Goal: Task Accomplishment & Management: Use online tool/utility

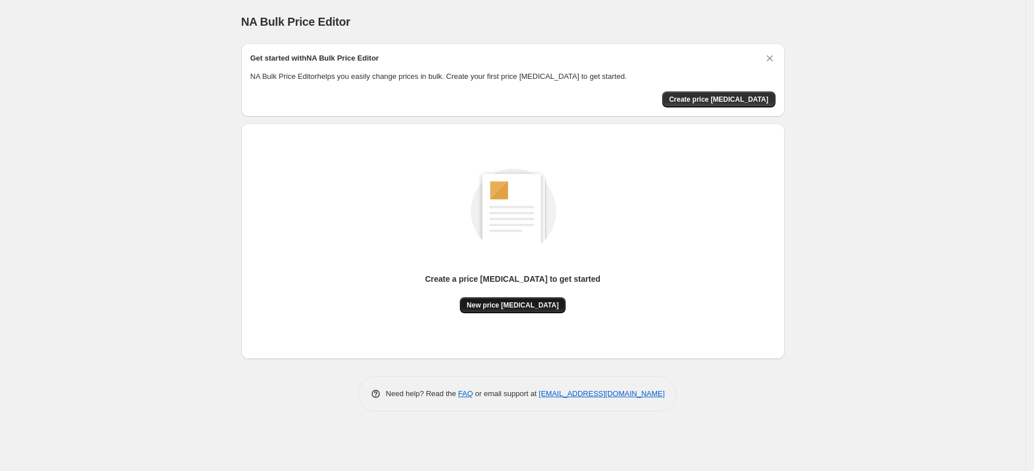
click at [524, 309] on button "New price [MEDICAL_DATA]" at bounding box center [513, 305] width 106 height 16
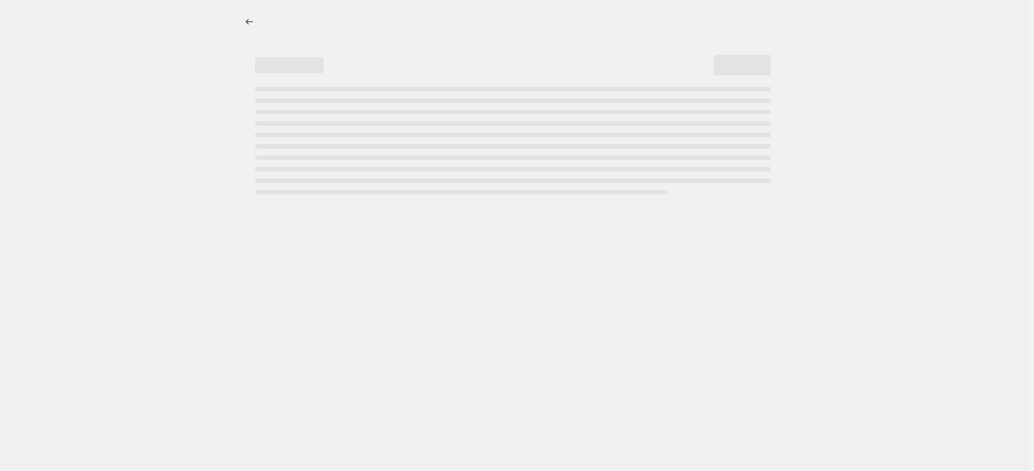
select select "percentage"
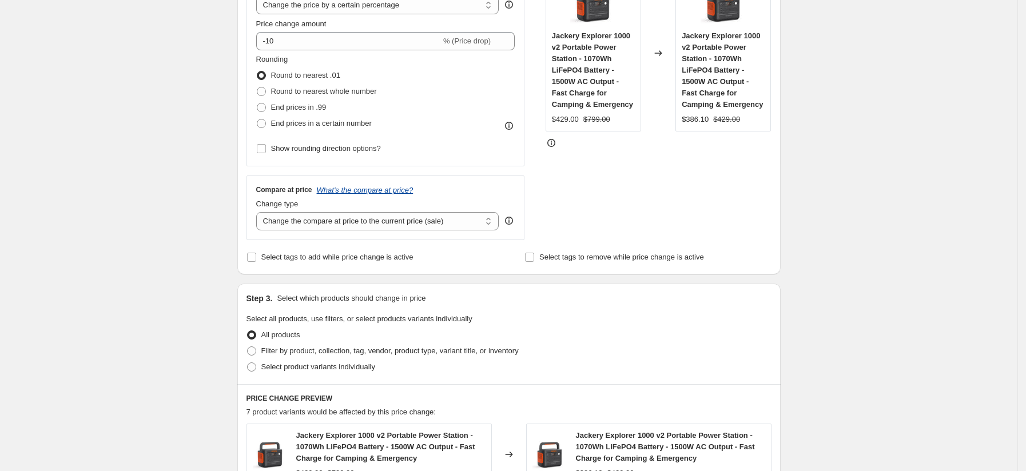
scroll to position [254, 0]
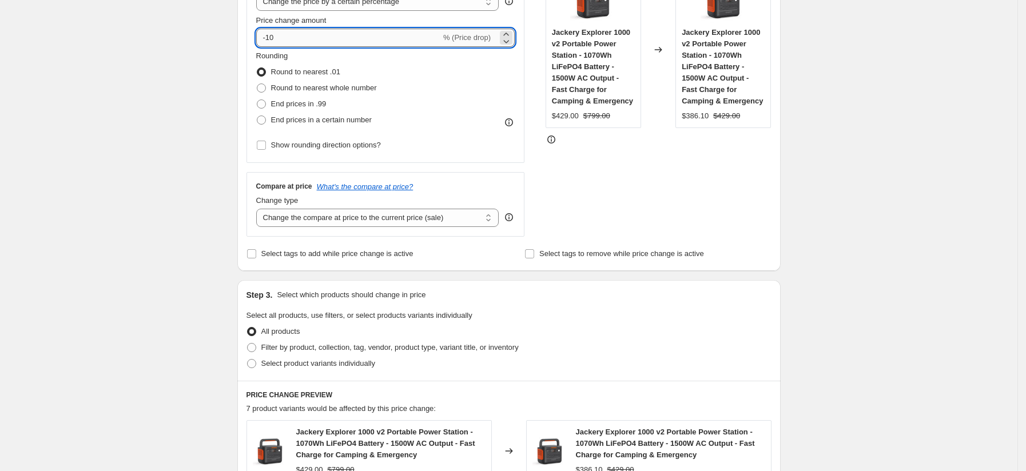
click at [297, 40] on input "-10" at bounding box center [348, 38] width 185 height 18
drag, startPoint x: 272, startPoint y: 41, endPoint x: 300, endPoint y: 32, distance: 29.5
click at [291, 38] on input "-10" at bounding box center [348, 38] width 185 height 18
type input "-15"
click at [142, 113] on div "Create new price [MEDICAL_DATA]. This page is ready Create new price [MEDICAL_D…" at bounding box center [508, 355] width 1017 height 1219
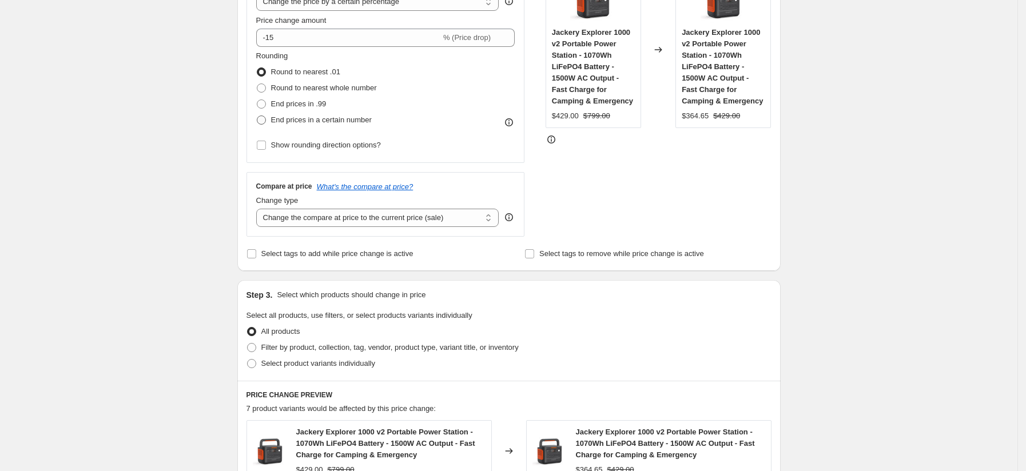
click at [287, 119] on span "End prices in a certain number" at bounding box center [321, 120] width 101 height 9
click at [257, 116] on input "End prices in a certain number" at bounding box center [257, 116] width 1 height 1
radio input "true"
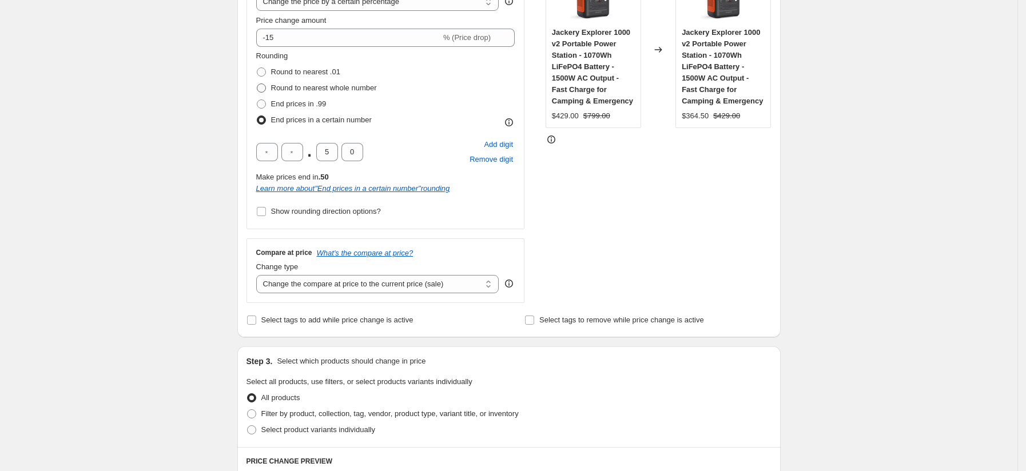
click at [290, 85] on span "Round to nearest whole number" at bounding box center [324, 87] width 106 height 9
click at [257, 84] on input "Round to nearest whole number" at bounding box center [257, 83] width 1 height 1
radio input "true"
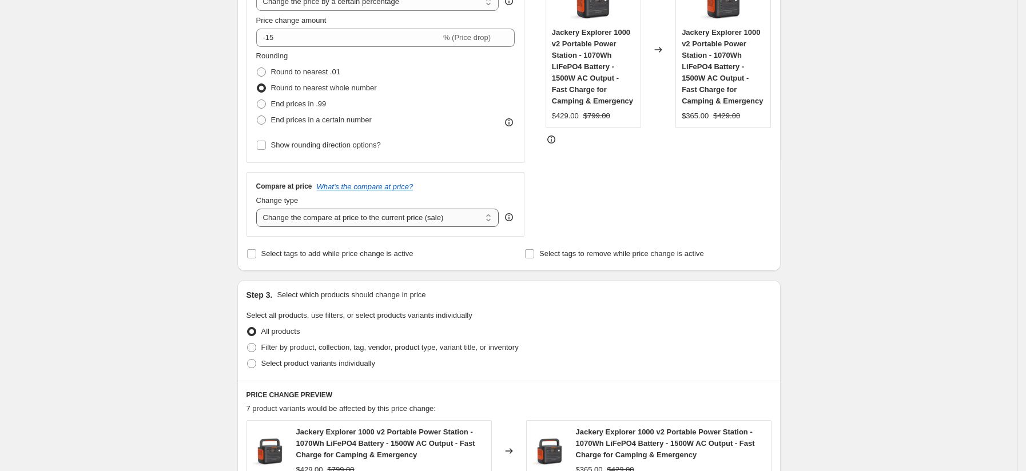
click at [317, 216] on select "Change the compare at price to the current price (sale) Change the compare at p…" at bounding box center [377, 218] width 243 height 18
click at [317, 214] on select "Change the compare at price to the current price (sale) Change the compare at p…" at bounding box center [377, 218] width 243 height 18
click at [309, 213] on select "Change the compare at price to the current price (sale) Change the compare at p…" at bounding box center [377, 218] width 243 height 18
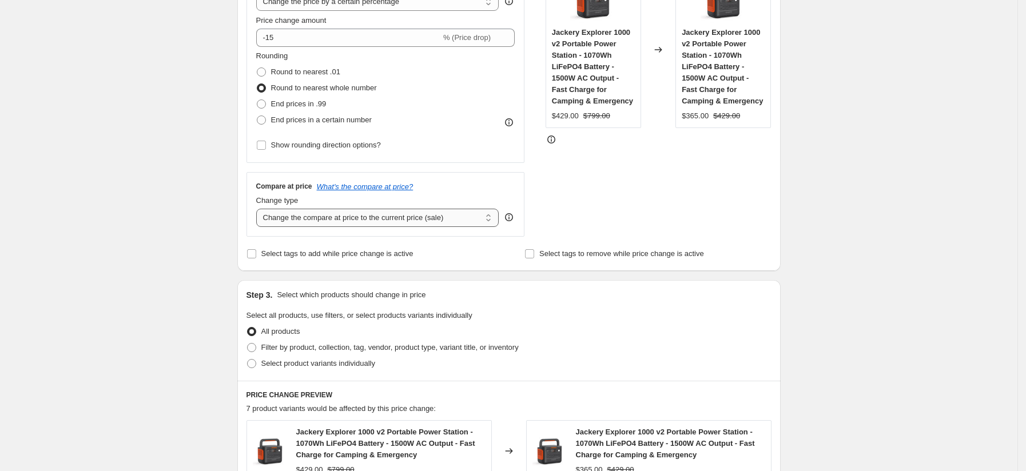
select select "no_change"
click at [260, 209] on select "Change the compare at price to the current price (sale) Change the compare at p…" at bounding box center [377, 218] width 243 height 18
click at [174, 252] on div "Create new price [MEDICAL_DATA]. This page is ready Create new price [MEDICAL_D…" at bounding box center [508, 355] width 1017 height 1219
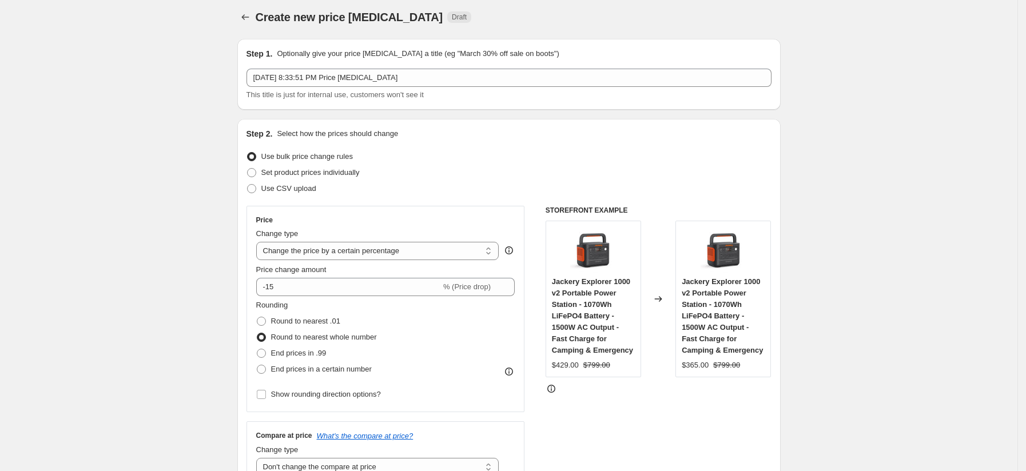
scroll to position [0, 0]
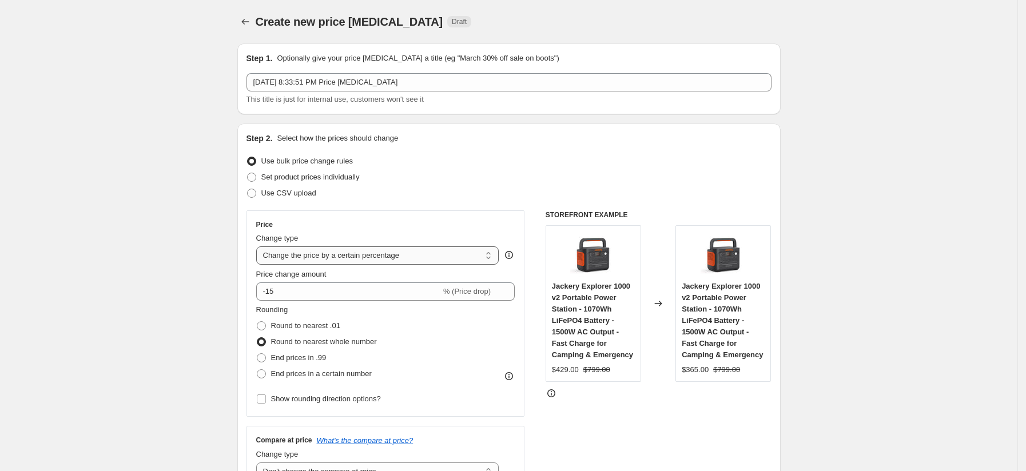
click at [309, 253] on select "Change the price to a certain amount Change the price by a certain amount Chang…" at bounding box center [377, 255] width 243 height 18
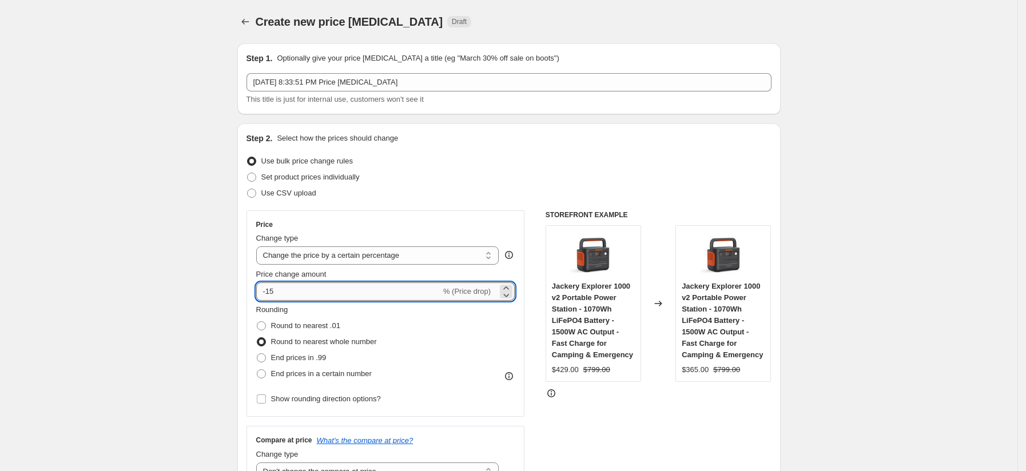
drag, startPoint x: 273, startPoint y: 288, endPoint x: 286, endPoint y: 288, distance: 13.2
click at [282, 288] on input "-15" at bounding box center [348, 291] width 185 height 18
type input "-11"
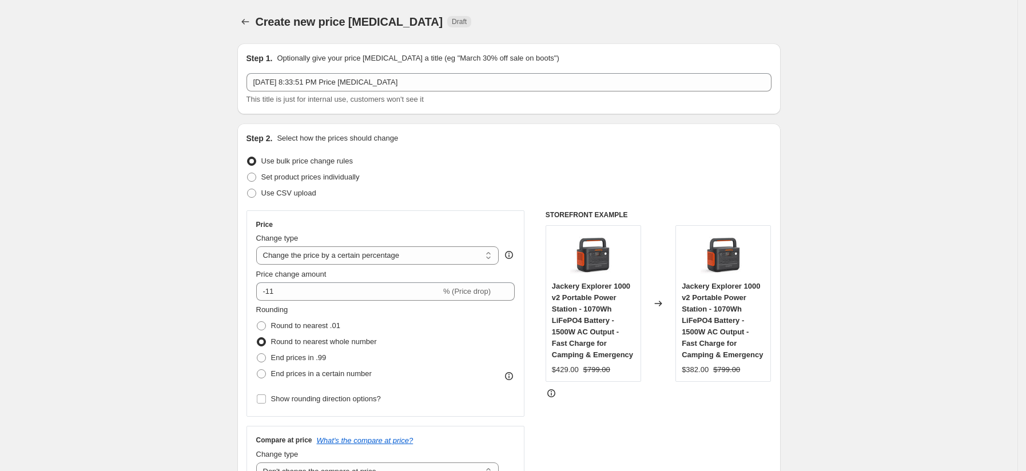
scroll to position [254, 0]
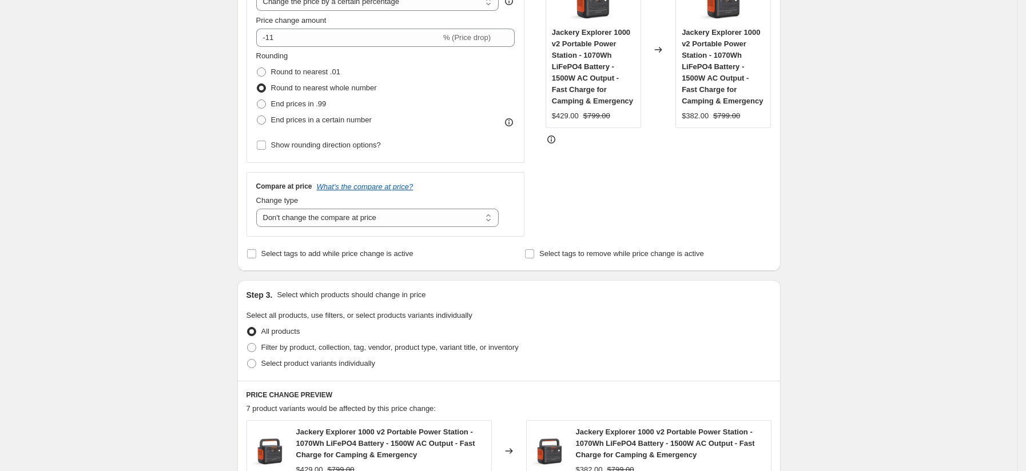
click at [159, 114] on div "Create new price [MEDICAL_DATA]. This page is ready Create new price [MEDICAL_D…" at bounding box center [508, 355] width 1017 height 1219
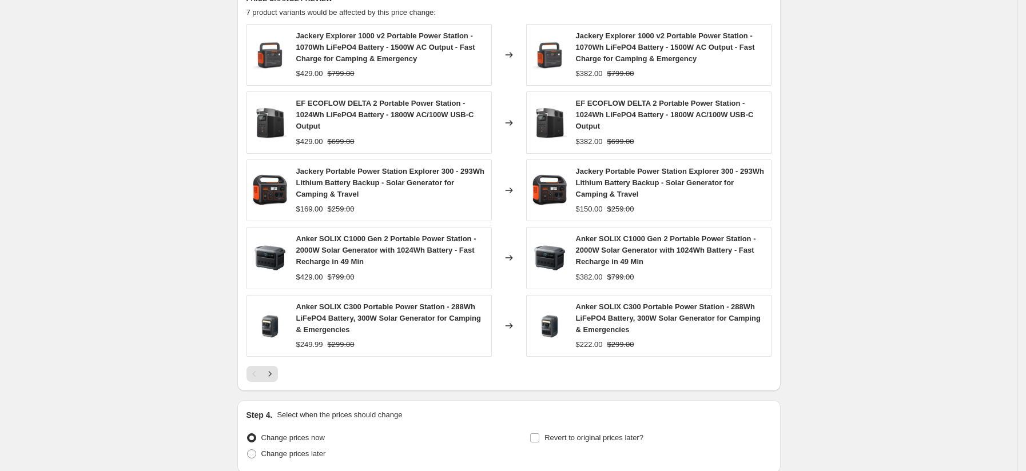
scroll to position [748, 0]
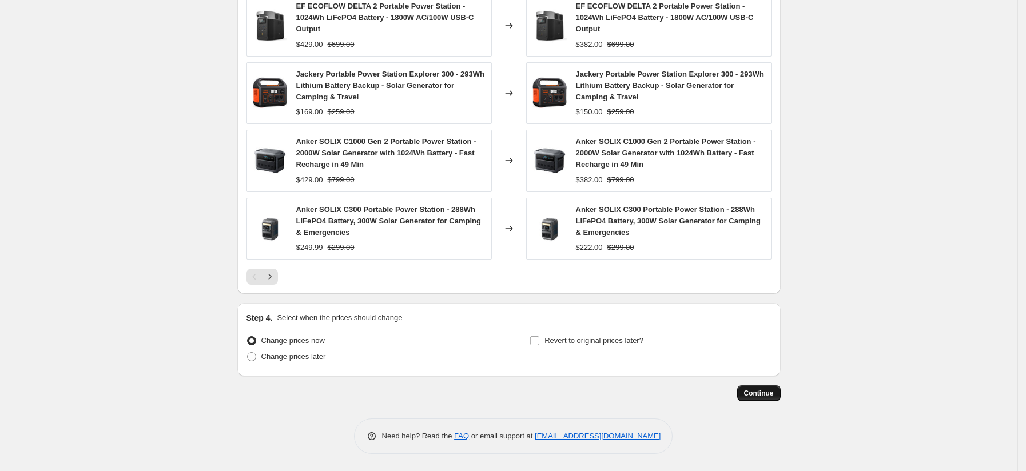
click at [769, 389] on span "Continue" at bounding box center [759, 393] width 30 height 9
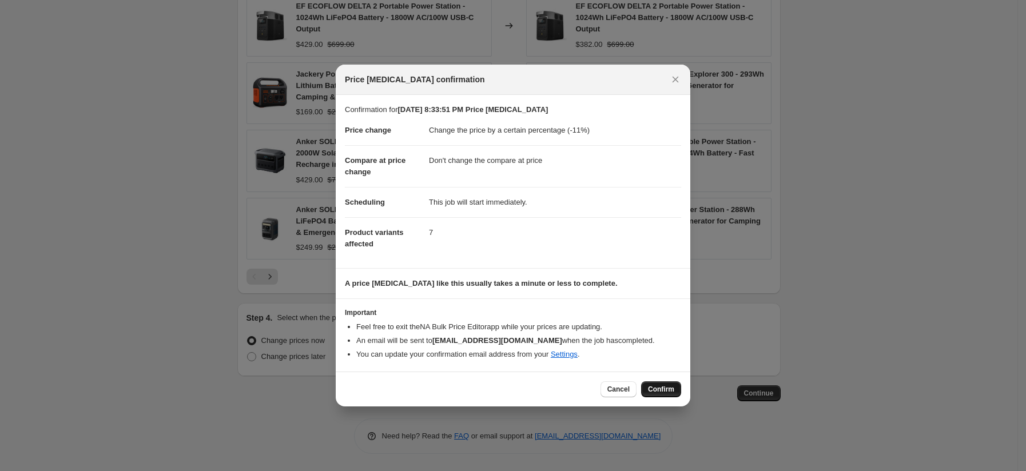
click at [668, 389] on span "Confirm" at bounding box center [661, 389] width 26 height 9
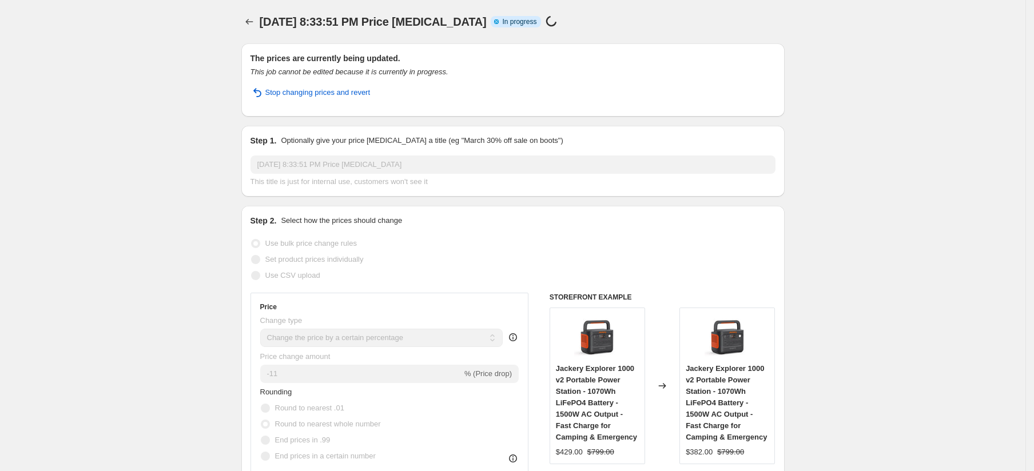
select select "percentage"
select select "no_change"
